Goal: Complete application form

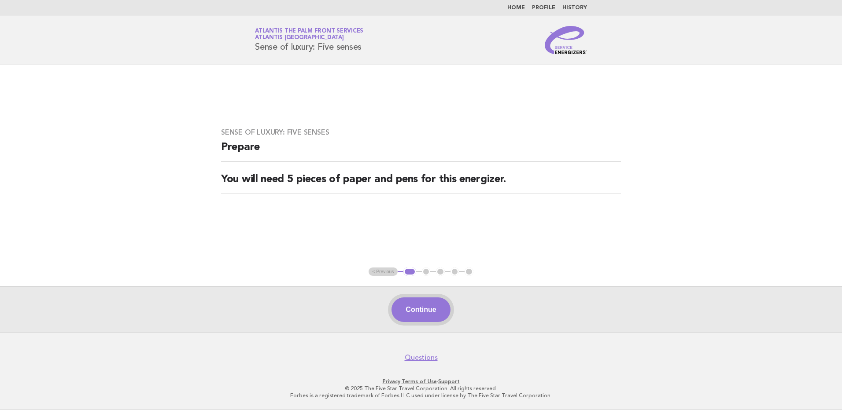
click at [423, 312] on button "Continue" at bounding box center [420, 310] width 59 height 25
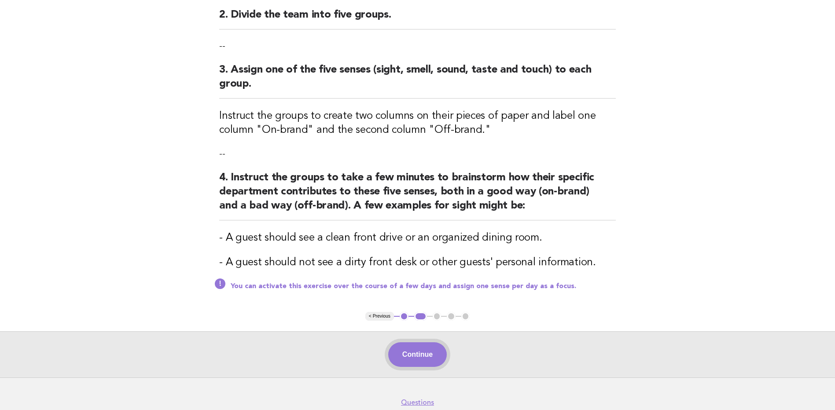
click at [421, 363] on button "Continue" at bounding box center [417, 355] width 59 height 25
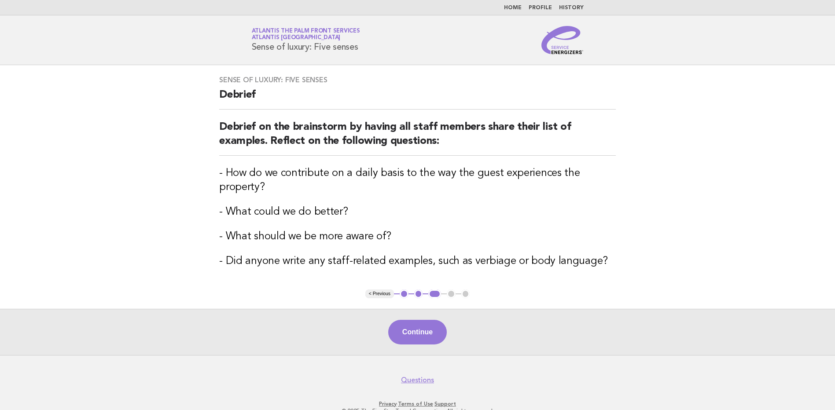
click at [421, 294] on button "2" at bounding box center [418, 294] width 9 height 9
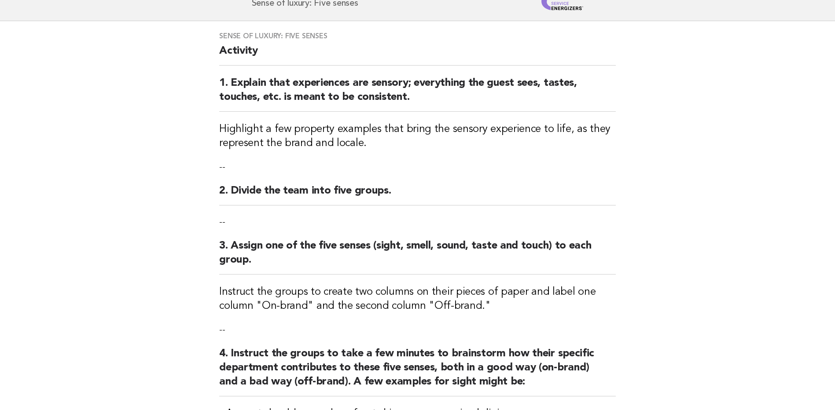
scroll to position [176, 0]
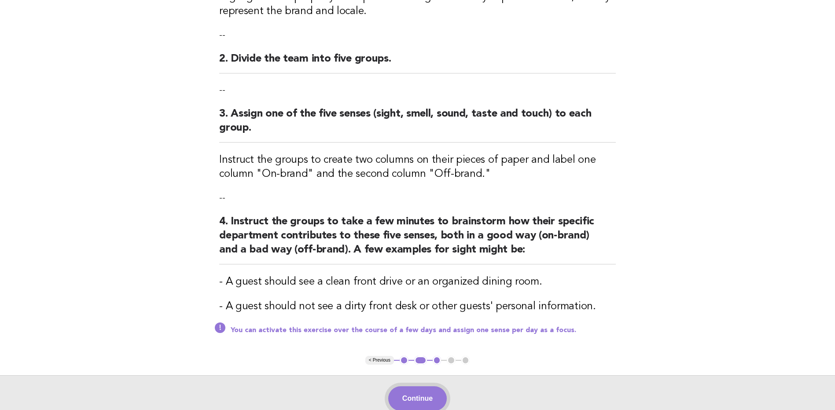
click at [413, 396] on button "Continue" at bounding box center [417, 399] width 59 height 25
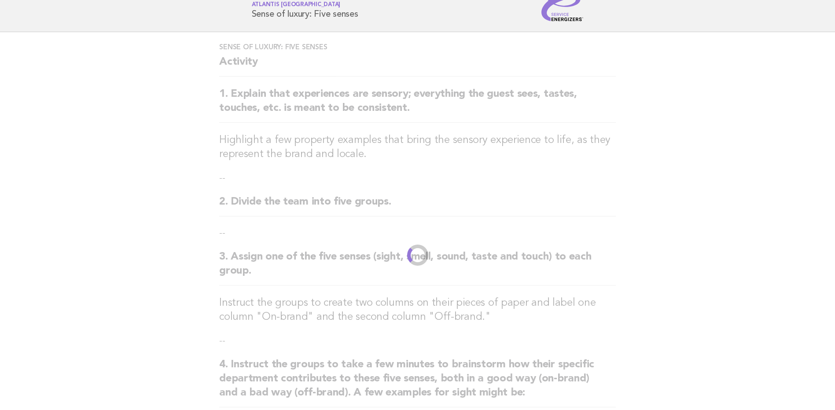
scroll to position [0, 0]
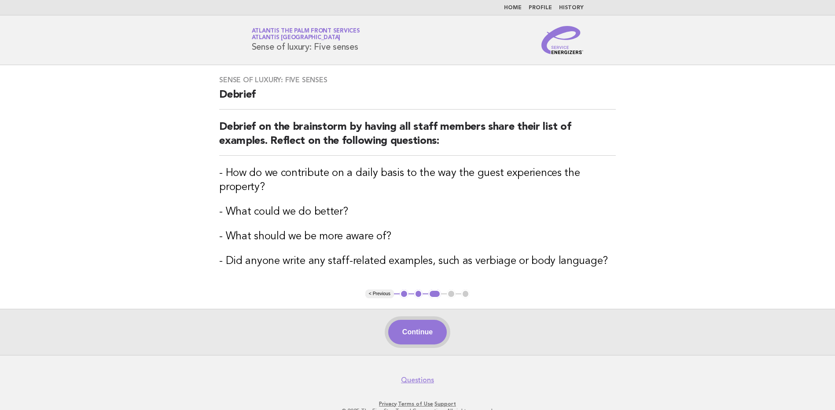
click at [418, 342] on button "Continue" at bounding box center [417, 332] width 59 height 25
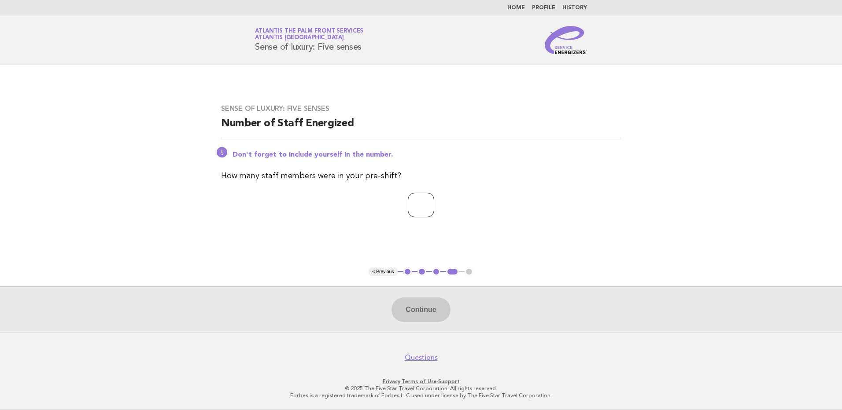
click at [428, 210] on input "number" at bounding box center [421, 205] width 26 height 25
type input "*"
click at [405, 310] on button "Continue" at bounding box center [420, 310] width 59 height 25
